Goal: Information Seeking & Learning: Find specific fact

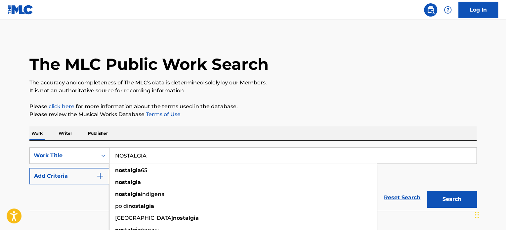
type input "NOSTALGIA"
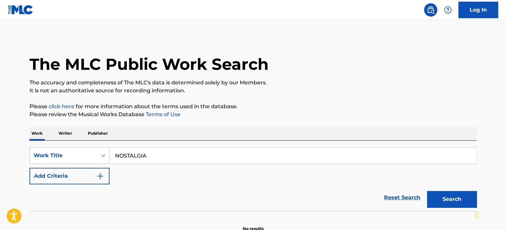
click at [318, 123] on div "The MLC Public Work Search The accuracy and completeness of The MLC's data is d…" at bounding box center [253, 133] width 463 height 195
click at [93, 176] on button "Add Criteria" at bounding box center [69, 176] width 80 height 17
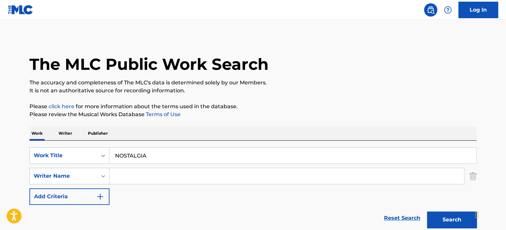
click at [144, 171] on input "Search Form" at bounding box center [287, 176] width 355 height 16
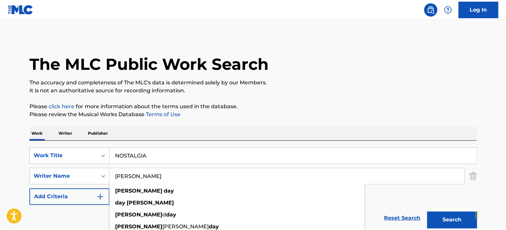
type input "[PERSON_NAME]"
click at [427, 211] on button "Search" at bounding box center [452, 219] width 50 height 17
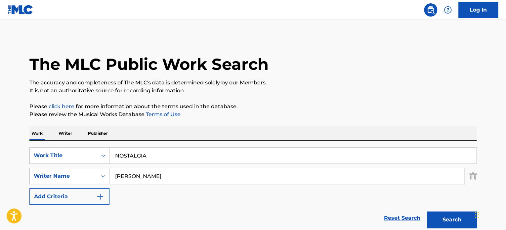
scroll to position [57, 0]
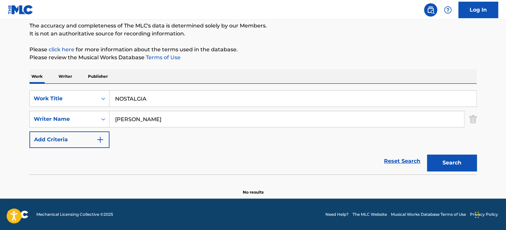
click at [177, 93] on input "NOSTALGIA" at bounding box center [293, 99] width 367 height 16
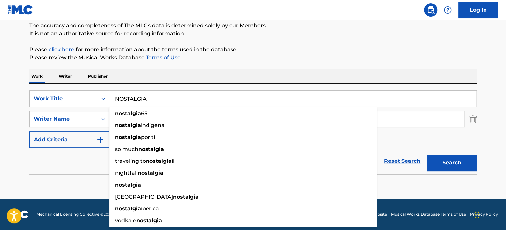
click at [177, 93] on input "NOSTALGIA" at bounding box center [293, 99] width 367 height 16
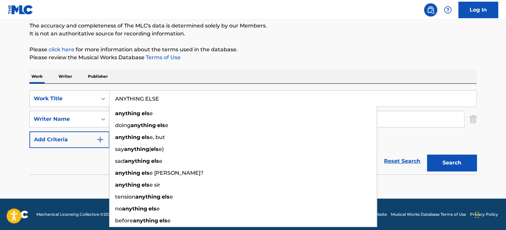
type input "ANYTHING ELSE"
click at [427, 155] on button "Search" at bounding box center [452, 163] width 50 height 17
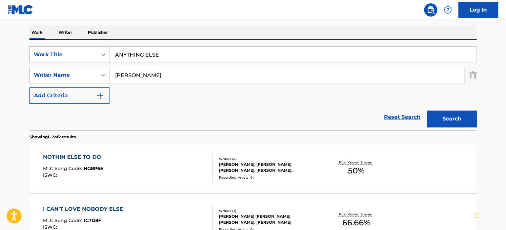
scroll to position [111, 0]
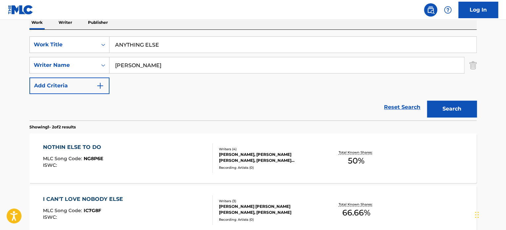
click at [174, 153] on div "NOTHIN ELSE TO DO MLC Song Code : NG8P6E ISWC :" at bounding box center [128, 158] width 170 height 30
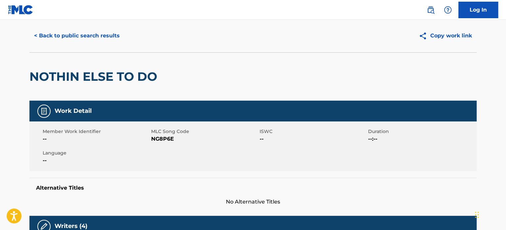
scroll to position [16, 0]
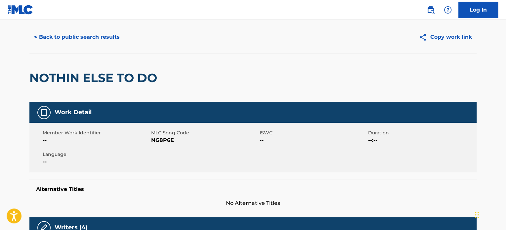
click at [102, 41] on button "< Back to public search results" at bounding box center [76, 37] width 95 height 17
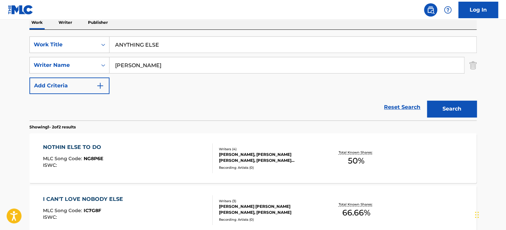
click at [193, 45] on input "ANYTHING ELSE" at bounding box center [293, 45] width 367 height 16
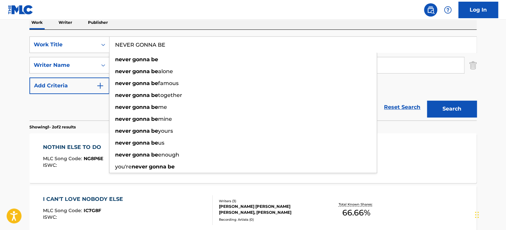
type input "NEVER GONNA BE"
click at [199, 29] on div "Work Writer Publisher" at bounding box center [252, 23] width 447 height 14
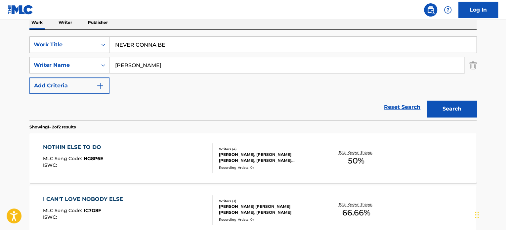
click at [188, 60] on input "[PERSON_NAME]" at bounding box center [287, 65] width 355 height 16
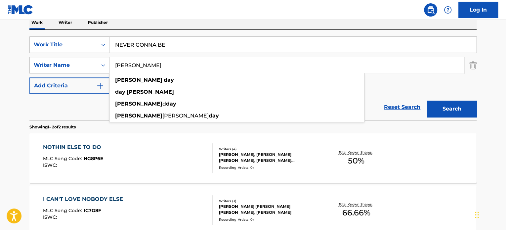
click at [188, 60] on input "[PERSON_NAME]" at bounding box center [287, 65] width 355 height 16
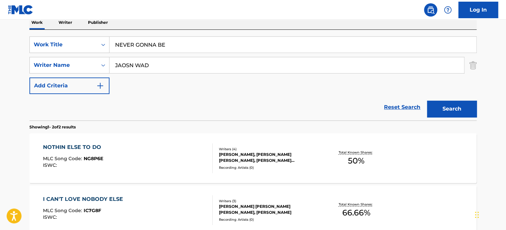
click at [427, 101] on button "Search" at bounding box center [452, 109] width 50 height 17
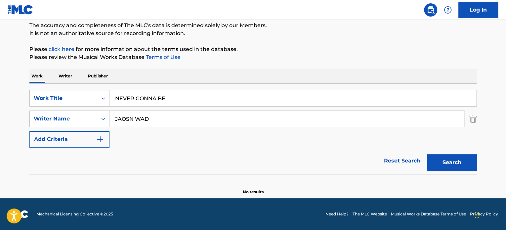
scroll to position [57, 0]
type input "[PERSON_NAME]"
click at [427, 155] on button "Search" at bounding box center [452, 163] width 50 height 17
click at [230, 104] on input "NEVER GONNA BE" at bounding box center [293, 99] width 367 height 16
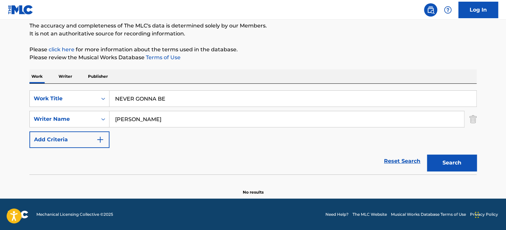
click at [230, 104] on input "NEVER GONNA BE" at bounding box center [293, 99] width 367 height 16
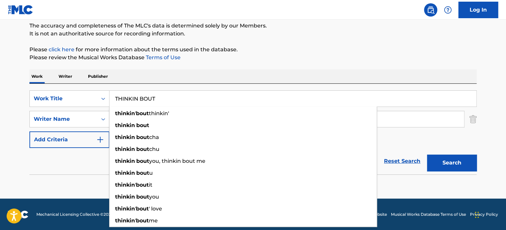
type input "THINKIN BOUT"
click at [254, 68] on div "The MLC Public Work Search The accuracy and completeness of The MLC's data is d…" at bounding box center [253, 87] width 463 height 216
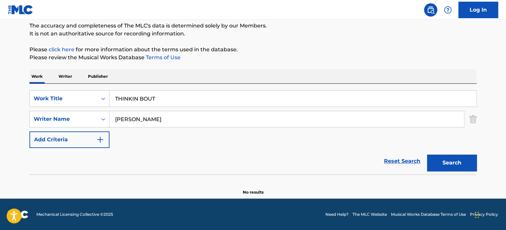
click at [228, 117] on input "[PERSON_NAME]" at bounding box center [287, 119] width 355 height 16
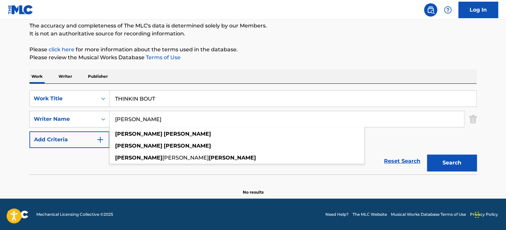
type input "[PERSON_NAME]"
click at [427, 155] on button "Search" at bounding box center [452, 163] width 50 height 17
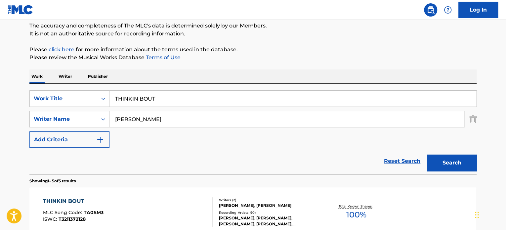
click at [162, 210] on div "THINKIN BOUT MLC Song Code : TA0SM3 ISWC : T3211372128" at bounding box center [128, 212] width 170 height 30
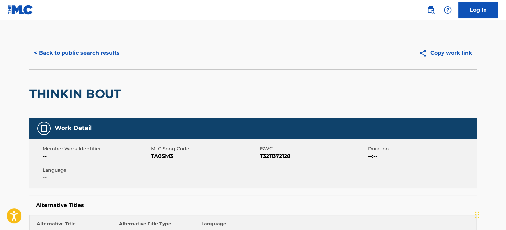
click at [92, 52] on button "< Back to public search results" at bounding box center [76, 53] width 95 height 17
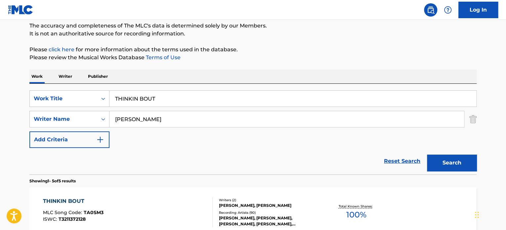
click at [231, 97] on input "THINKIN BOUT" at bounding box center [293, 99] width 367 height 16
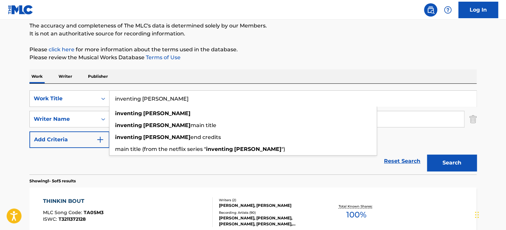
click at [231, 97] on input "inventing [PERSON_NAME]" at bounding box center [293, 99] width 367 height 16
type input "inventing [PERSON_NAME]"
click at [254, 66] on div "The MLC Public Work Search The accuracy and completeness of The MLC's data is d…" at bounding box center [253, 227] width 463 height 496
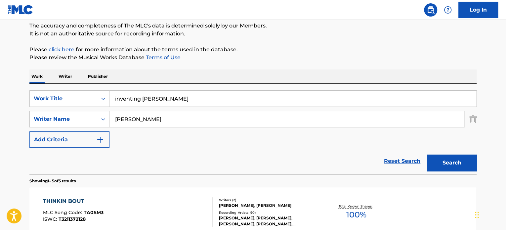
click at [222, 109] on div "SearchWithCriteria4ea331aa-1c2d-4394-a91d-92ae77322da1 Work Title inventing [PE…" at bounding box center [252, 119] width 447 height 58
click at [219, 113] on input "[PERSON_NAME]" at bounding box center [287, 119] width 355 height 16
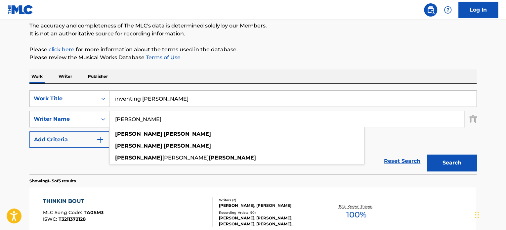
click at [219, 113] on input "[PERSON_NAME]" at bounding box center [287, 119] width 355 height 16
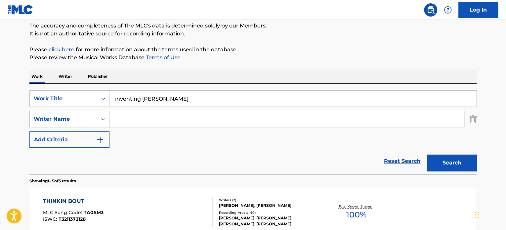
click at [465, 164] on button "Search" at bounding box center [452, 163] width 50 height 17
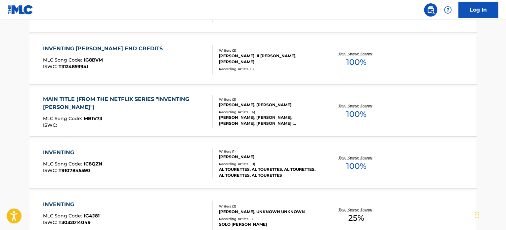
scroll to position [147, 0]
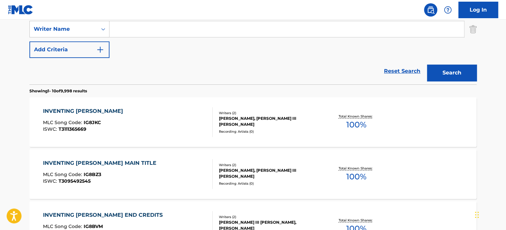
click at [147, 30] on input "Search Form" at bounding box center [287, 29] width 355 height 16
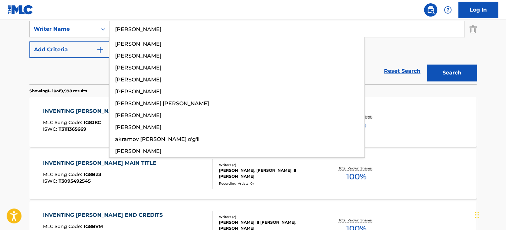
type input "[PERSON_NAME]"
click at [427, 65] on button "Search" at bounding box center [452, 73] width 50 height 17
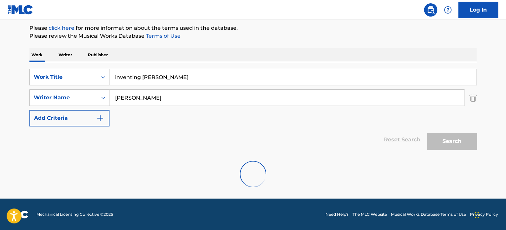
scroll to position [57, 0]
